Goal: Entertainment & Leisure: Consume media (video, audio)

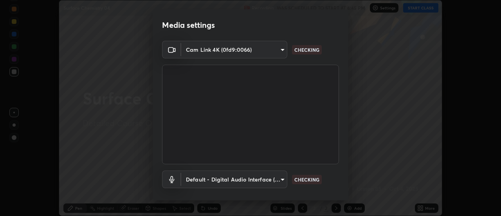
scroll to position [41, 0]
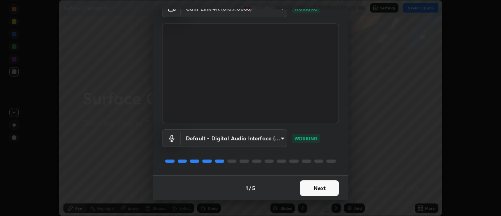
click at [308, 188] on button "Next" at bounding box center [319, 188] width 39 height 16
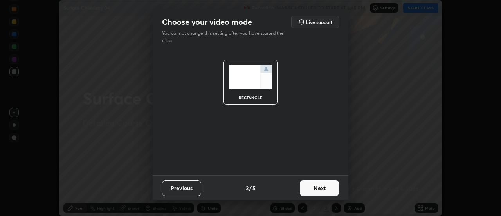
scroll to position [0, 0]
click at [313, 188] on button "Next" at bounding box center [319, 188] width 39 height 16
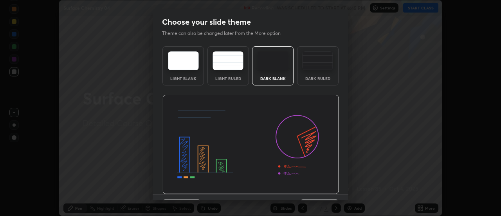
scroll to position [19, 0]
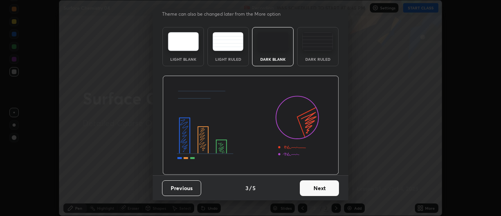
click at [323, 187] on button "Next" at bounding box center [319, 188] width 39 height 16
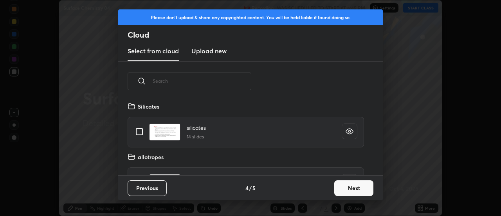
click at [342, 187] on button "Next" at bounding box center [353, 188] width 39 height 16
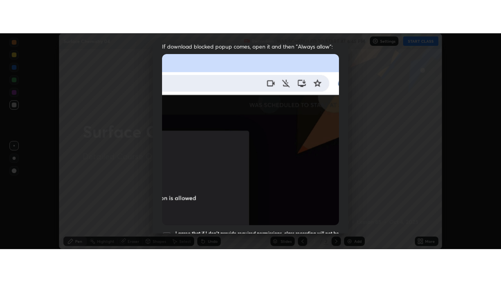
scroll to position [201, 0]
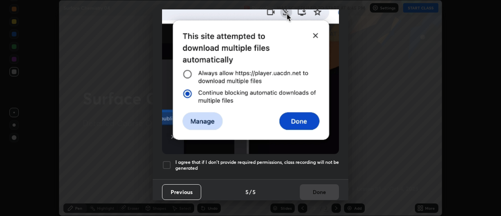
click at [167, 161] on div at bounding box center [166, 164] width 9 height 9
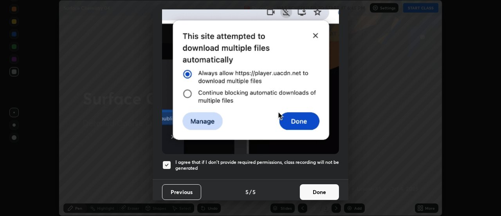
click at [314, 188] on button "Done" at bounding box center [319, 192] width 39 height 16
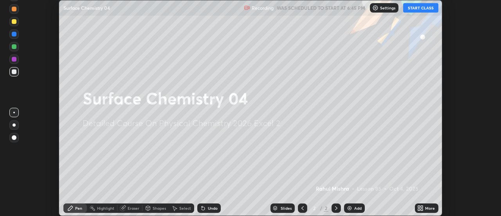
click at [414, 10] on button "START CLASS" at bounding box center [420, 7] width 35 height 9
click at [419, 206] on icon at bounding box center [419, 207] width 2 height 2
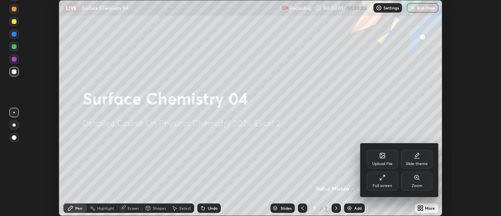
click at [378, 184] on div "Full screen" at bounding box center [383, 186] width 20 height 4
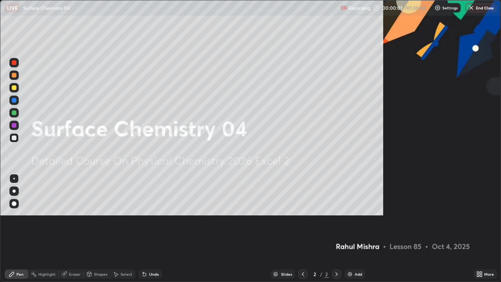
scroll to position [282, 501]
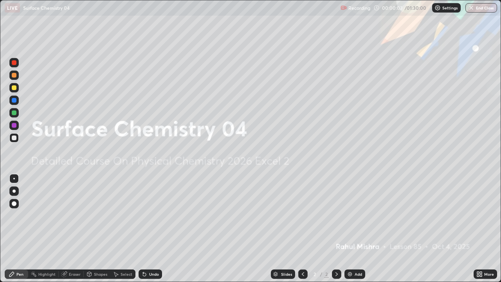
click at [350, 215] on img at bounding box center [350, 274] width 6 height 6
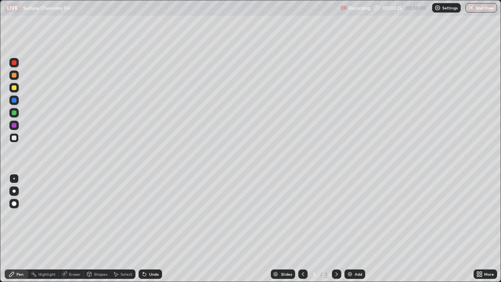
click at [15, 88] on div at bounding box center [14, 87] width 5 height 5
click at [14, 114] on div at bounding box center [14, 112] width 5 height 5
click at [149, 215] on div "Undo" at bounding box center [154, 274] width 10 height 4
click at [147, 215] on div "Undo" at bounding box center [151, 273] width 24 height 9
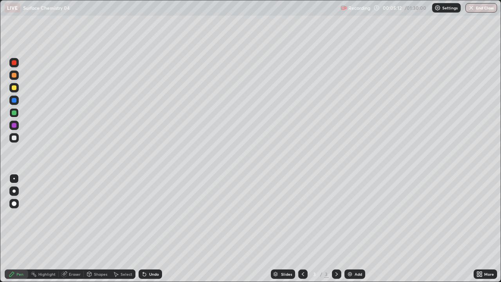
click at [148, 215] on div "Undo" at bounding box center [151, 273] width 24 height 9
click at [14, 125] on div at bounding box center [14, 125] width 5 height 5
click at [17, 138] on div at bounding box center [13, 137] width 9 height 9
click at [350, 215] on img at bounding box center [350, 274] width 6 height 6
click at [13, 111] on div at bounding box center [14, 112] width 5 height 5
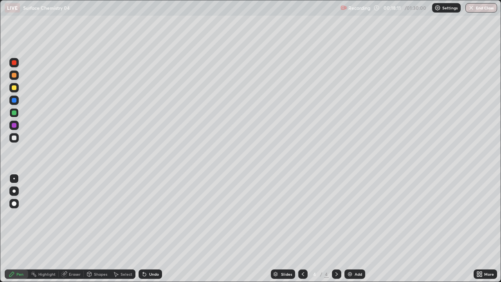
click at [14, 138] on div at bounding box center [14, 138] width 5 height 5
click at [151, 215] on div "Undo" at bounding box center [154, 274] width 10 height 4
click at [153, 215] on div "Undo" at bounding box center [151, 273] width 24 height 9
click at [154, 215] on div "Undo" at bounding box center [154, 274] width 10 height 4
click at [152, 215] on div "Undo" at bounding box center [154, 274] width 10 height 4
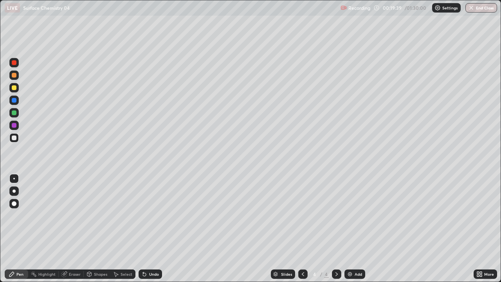
click at [154, 215] on div "Undo" at bounding box center [154, 274] width 10 height 4
click at [13, 114] on div at bounding box center [14, 112] width 5 height 5
click at [14, 102] on div at bounding box center [14, 100] width 5 height 5
click at [302, 215] on icon at bounding box center [303, 274] width 2 height 4
click at [337, 215] on icon at bounding box center [337, 274] width 6 height 6
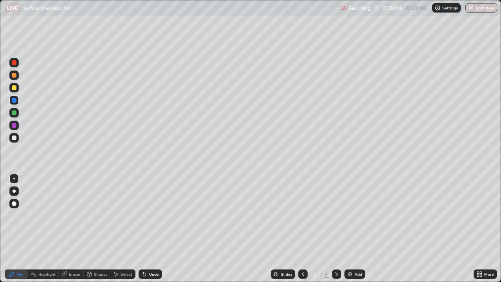
click at [349, 215] on img at bounding box center [350, 274] width 6 height 6
click at [302, 215] on icon at bounding box center [303, 274] width 2 height 4
click at [336, 215] on icon at bounding box center [337, 274] width 6 height 6
click at [15, 89] on div at bounding box center [14, 87] width 5 height 5
click at [16, 138] on div at bounding box center [14, 138] width 5 height 5
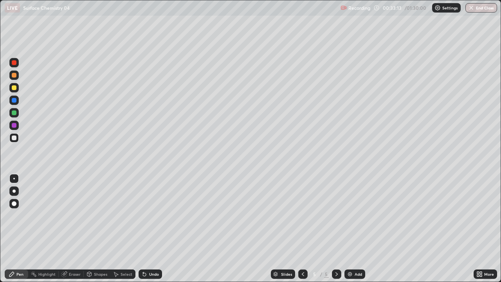
click at [13, 113] on div at bounding box center [14, 112] width 5 height 5
click at [17, 137] on div at bounding box center [13, 137] width 9 height 9
click at [349, 215] on img at bounding box center [350, 274] width 6 height 6
click at [14, 111] on div at bounding box center [14, 112] width 5 height 5
click at [14, 138] on div at bounding box center [14, 138] width 5 height 5
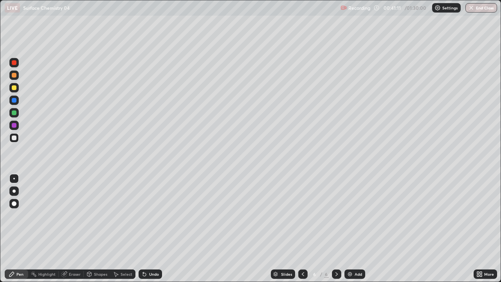
click at [14, 114] on div at bounding box center [14, 112] width 5 height 5
click at [15, 101] on div at bounding box center [14, 100] width 5 height 5
click at [14, 138] on div at bounding box center [14, 138] width 5 height 5
click at [146, 215] on icon at bounding box center [144, 274] width 6 height 6
click at [14, 113] on div at bounding box center [14, 112] width 5 height 5
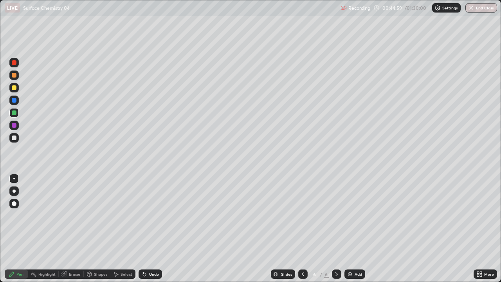
click at [16, 141] on div at bounding box center [13, 137] width 9 height 9
click at [10, 90] on div at bounding box center [13, 87] width 9 height 9
click at [473, 9] on img "button" at bounding box center [471, 8] width 6 height 6
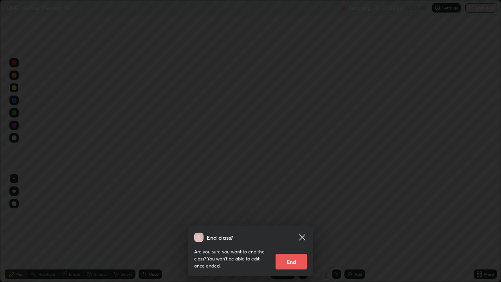
click at [294, 215] on button "End" at bounding box center [291, 262] width 31 height 16
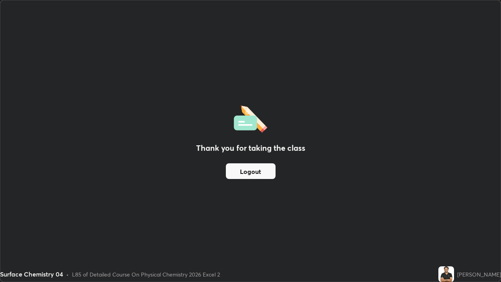
click at [250, 172] on button "Logout" at bounding box center [251, 171] width 50 height 16
